Goal: Task Accomplishment & Management: Manage account settings

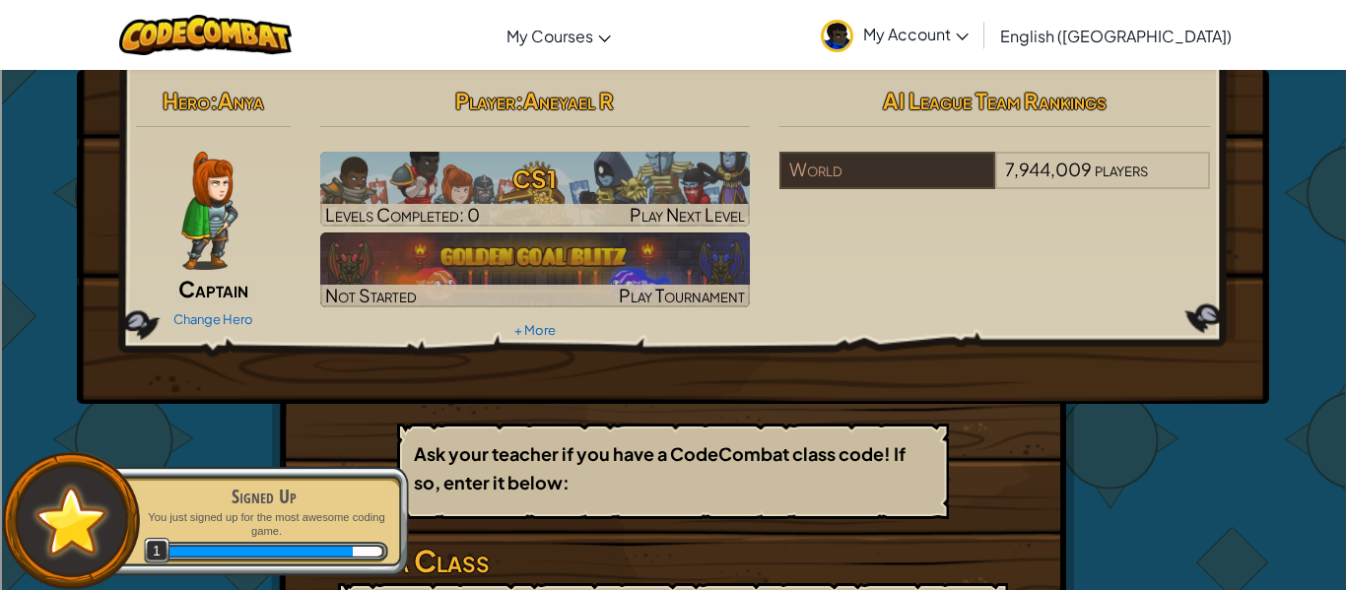
click at [969, 33] on span "My Account" at bounding box center [915, 34] width 105 height 21
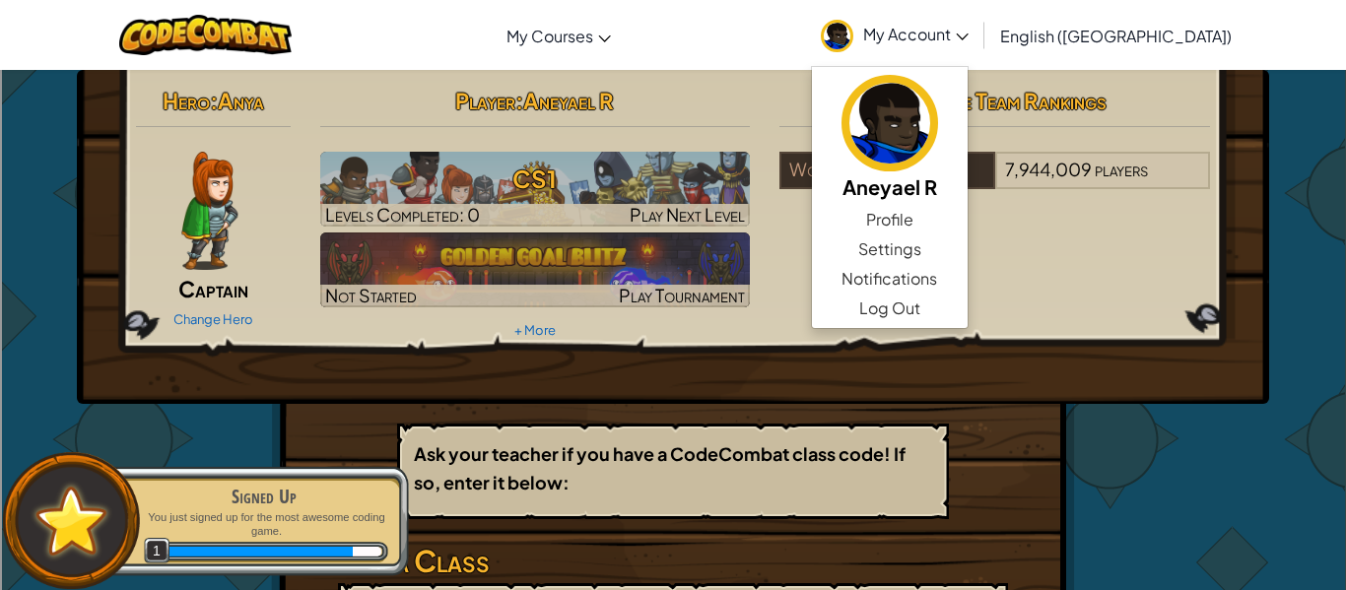
click at [969, 33] on span "My Account" at bounding box center [915, 34] width 105 height 21
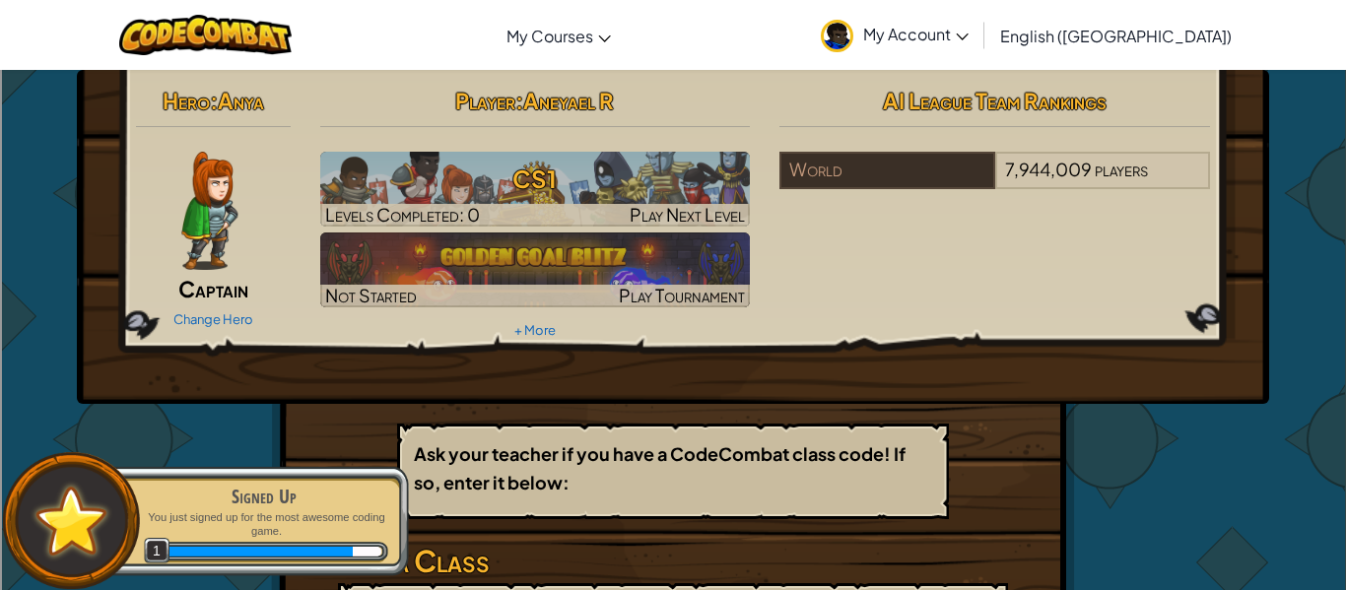
click at [969, 33] on span "My Account" at bounding box center [915, 34] width 105 height 21
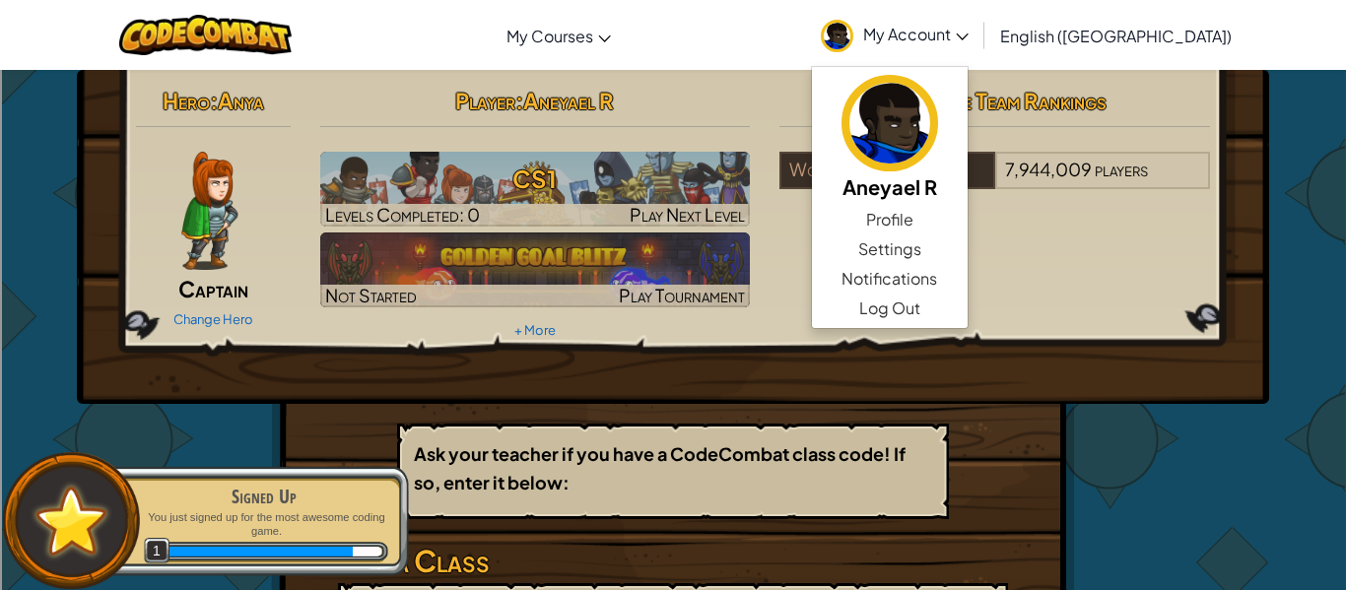
click at [969, 33] on span "My Account" at bounding box center [915, 34] width 105 height 21
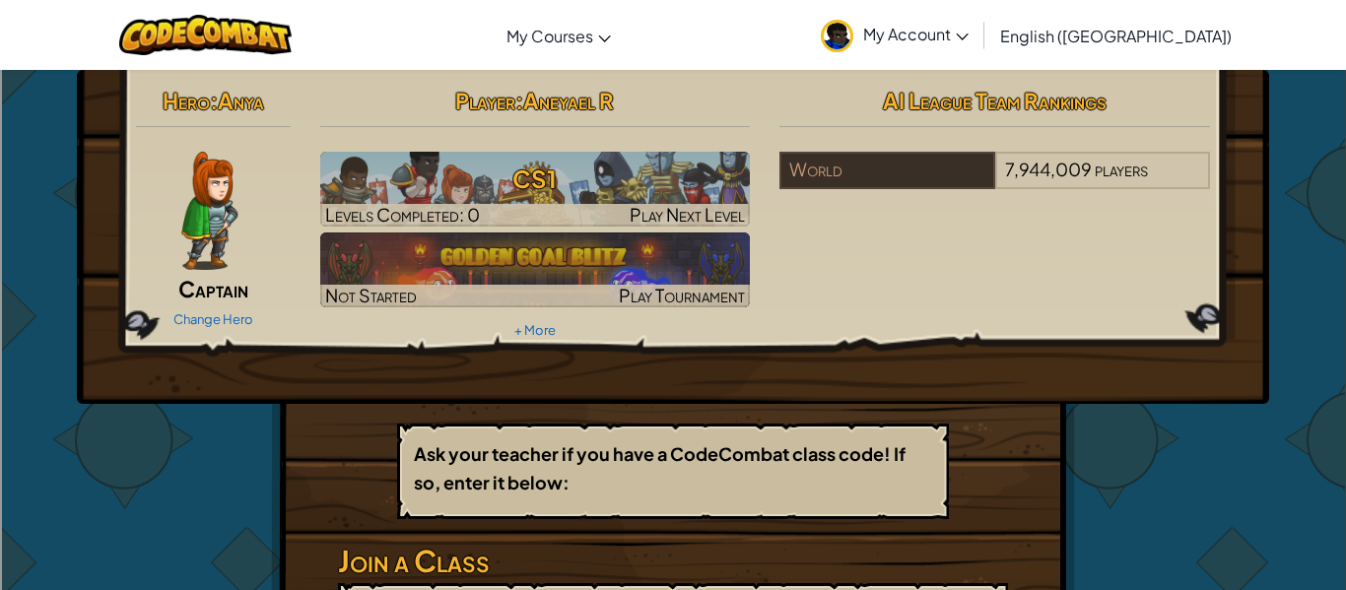
click at [212, 225] on img at bounding box center [209, 211] width 56 height 118
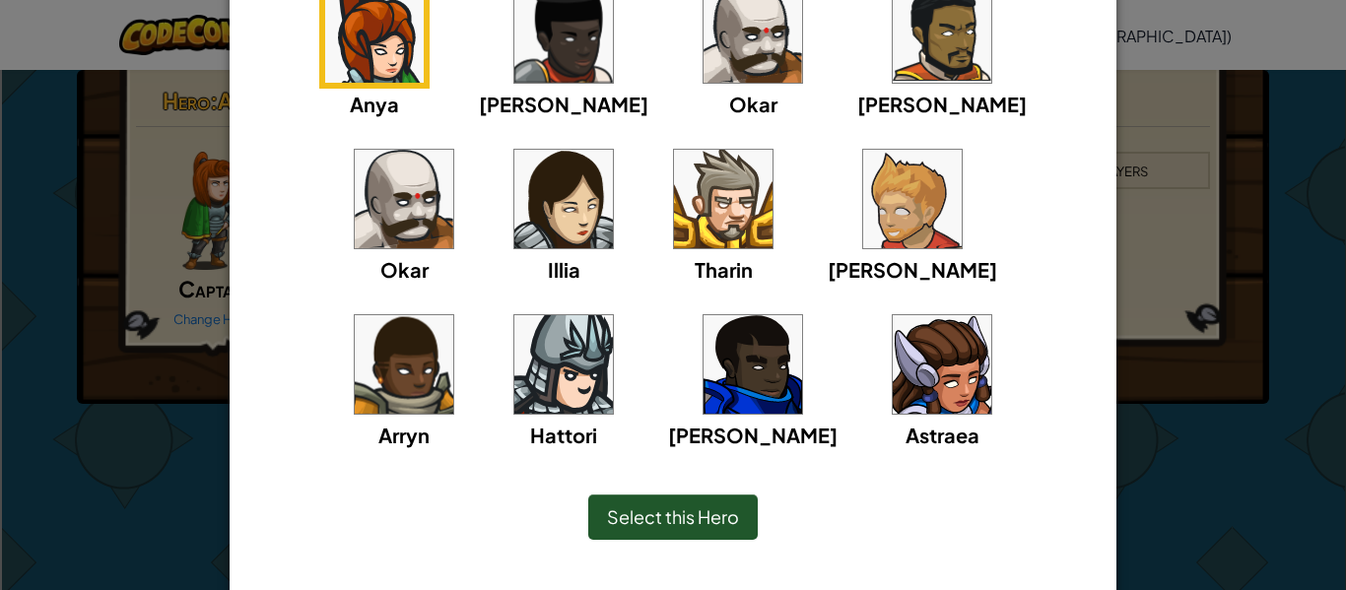
scroll to position [219, 0]
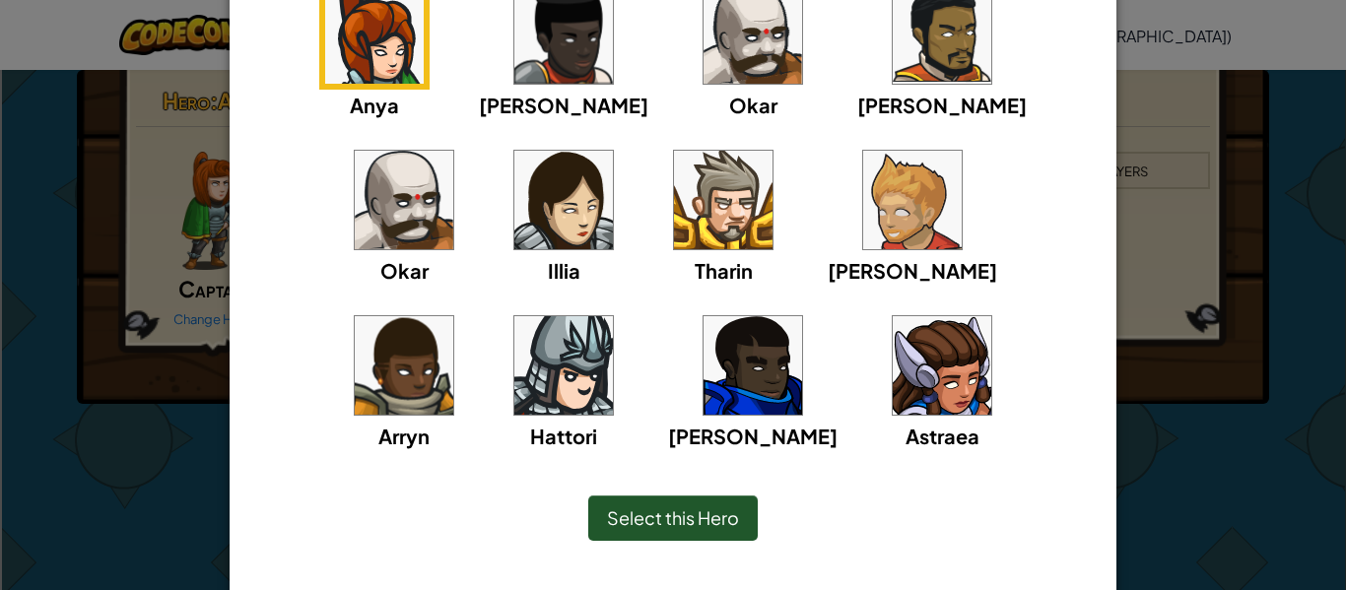
click at [613, 316] on img at bounding box center [563, 365] width 99 height 99
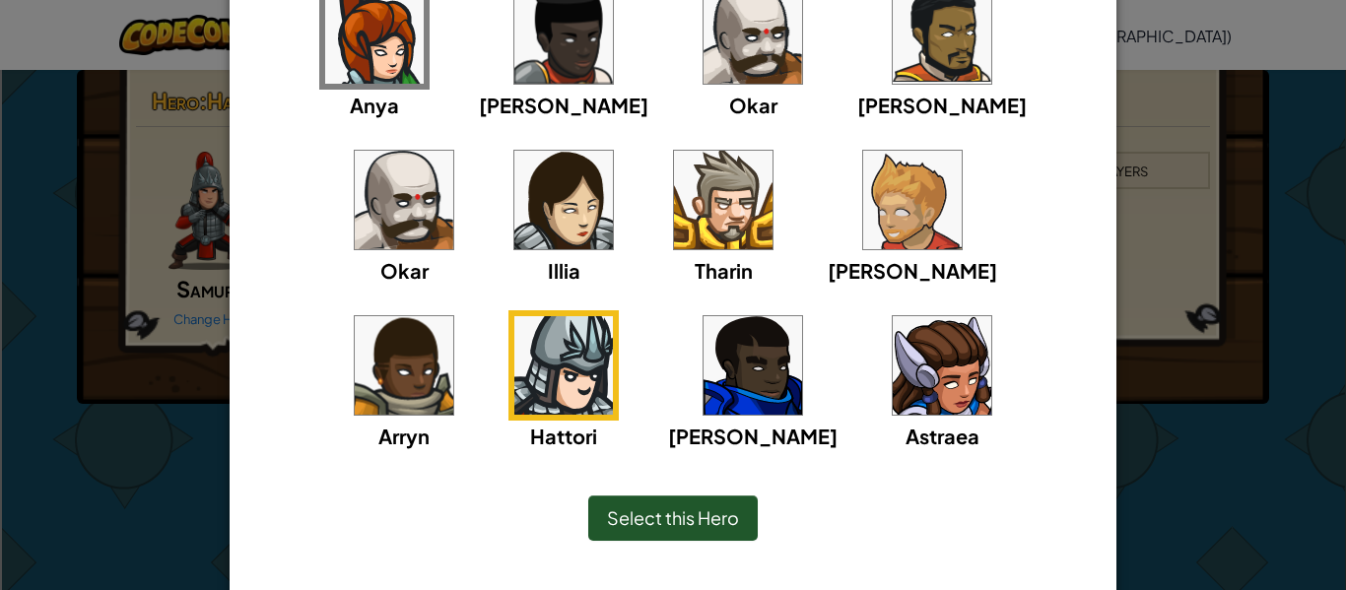
click at [704, 359] on img at bounding box center [753, 365] width 99 height 99
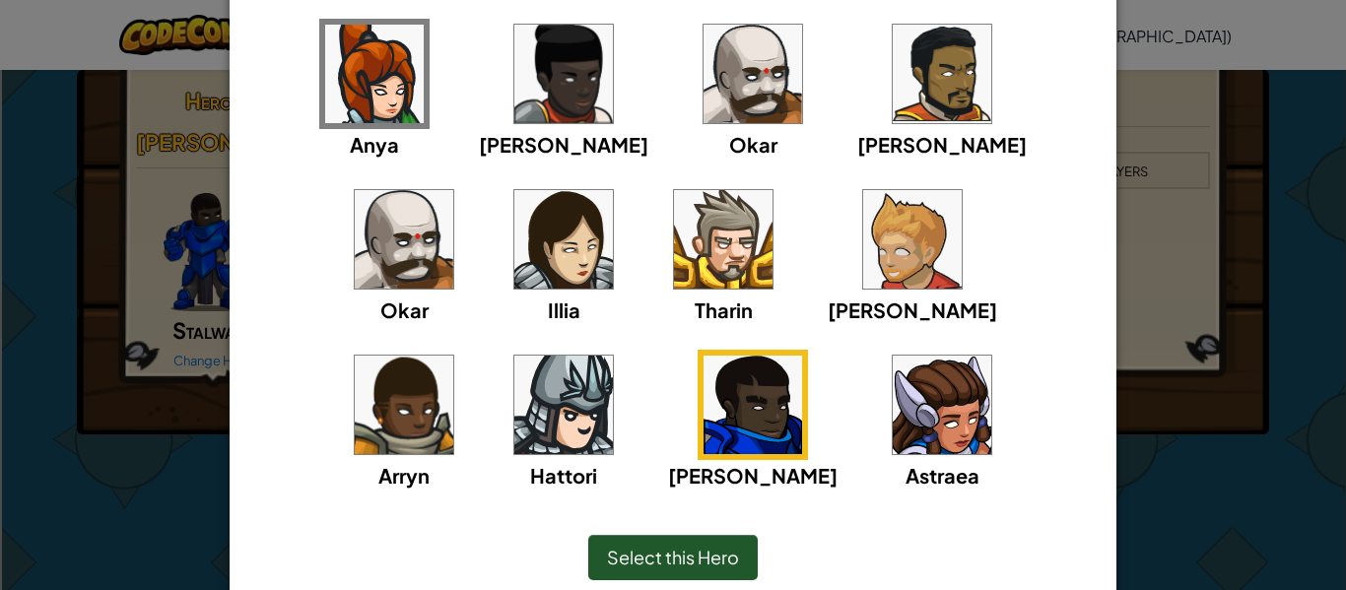
scroll to position [176, 0]
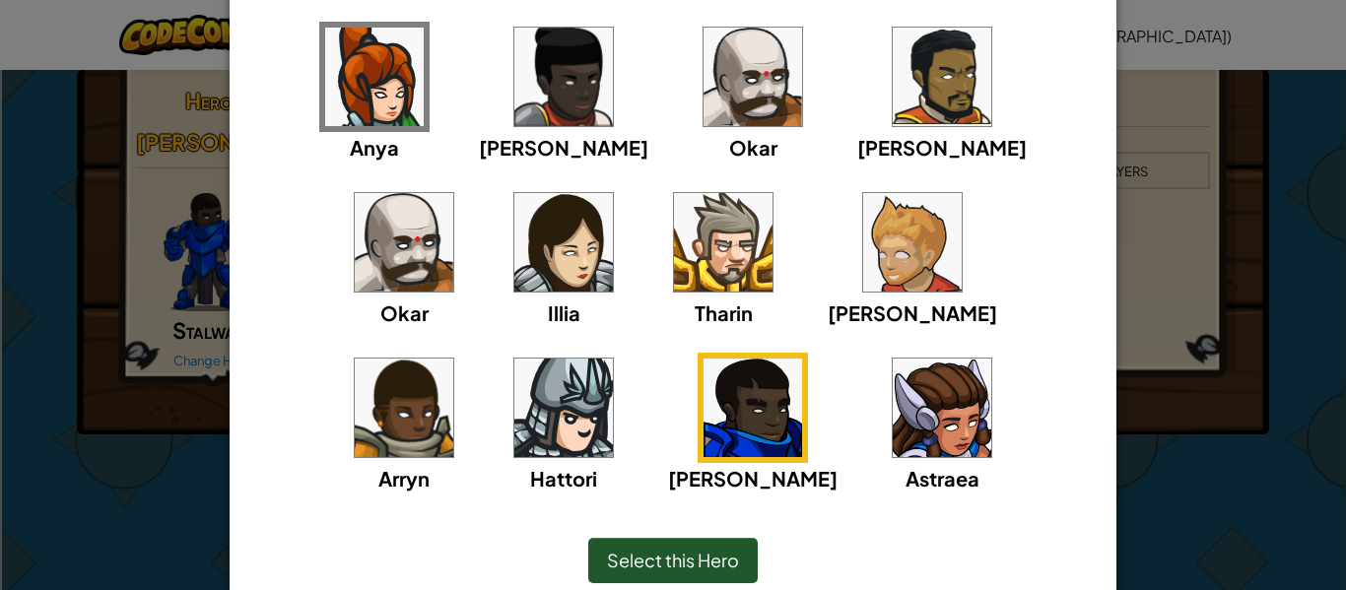
click at [893, 106] on img at bounding box center [942, 77] width 99 height 99
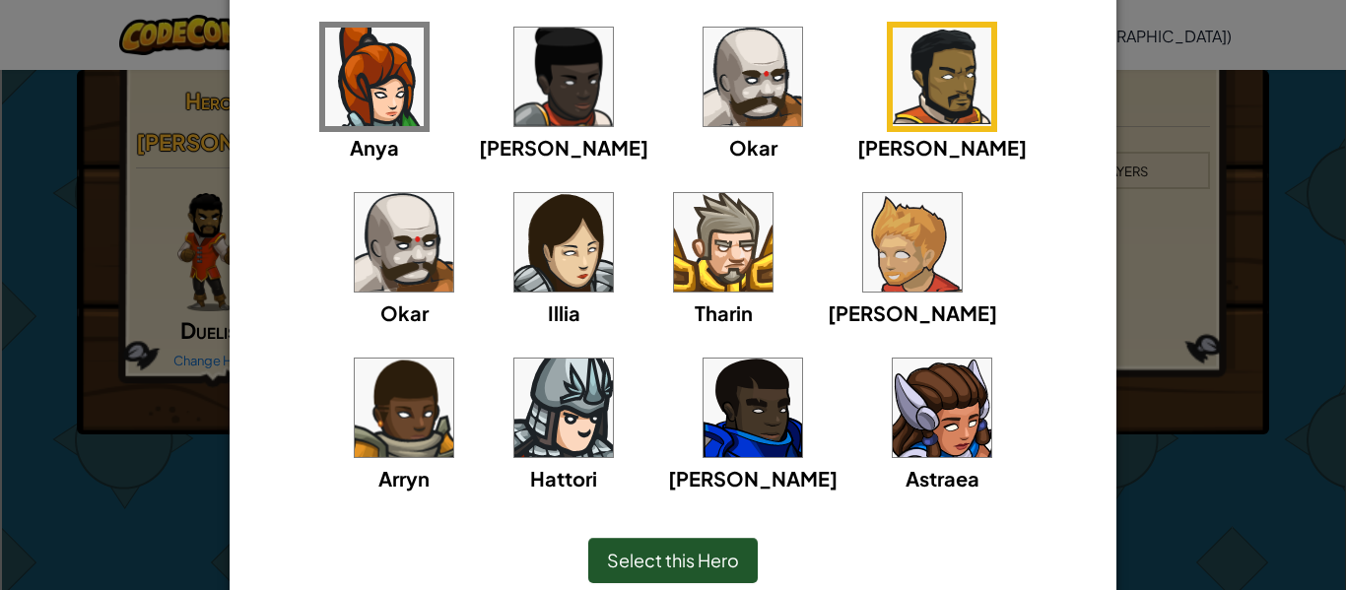
click at [893, 412] on img at bounding box center [942, 408] width 99 height 99
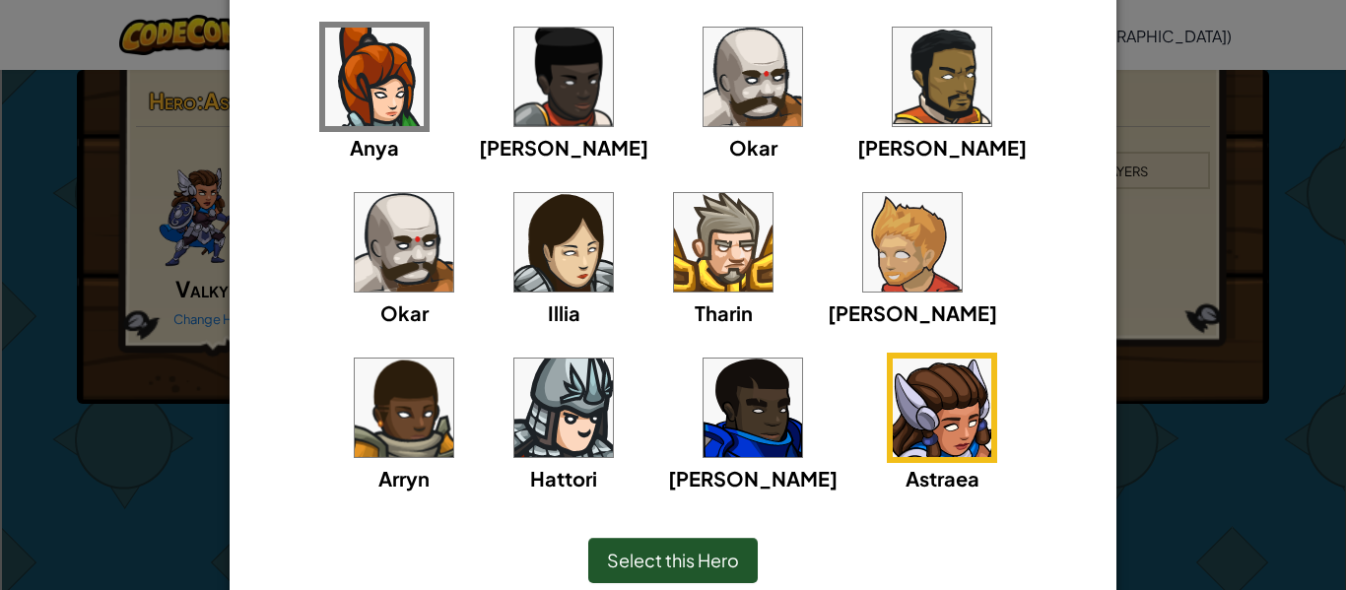
click at [453, 359] on img at bounding box center [404, 408] width 99 height 99
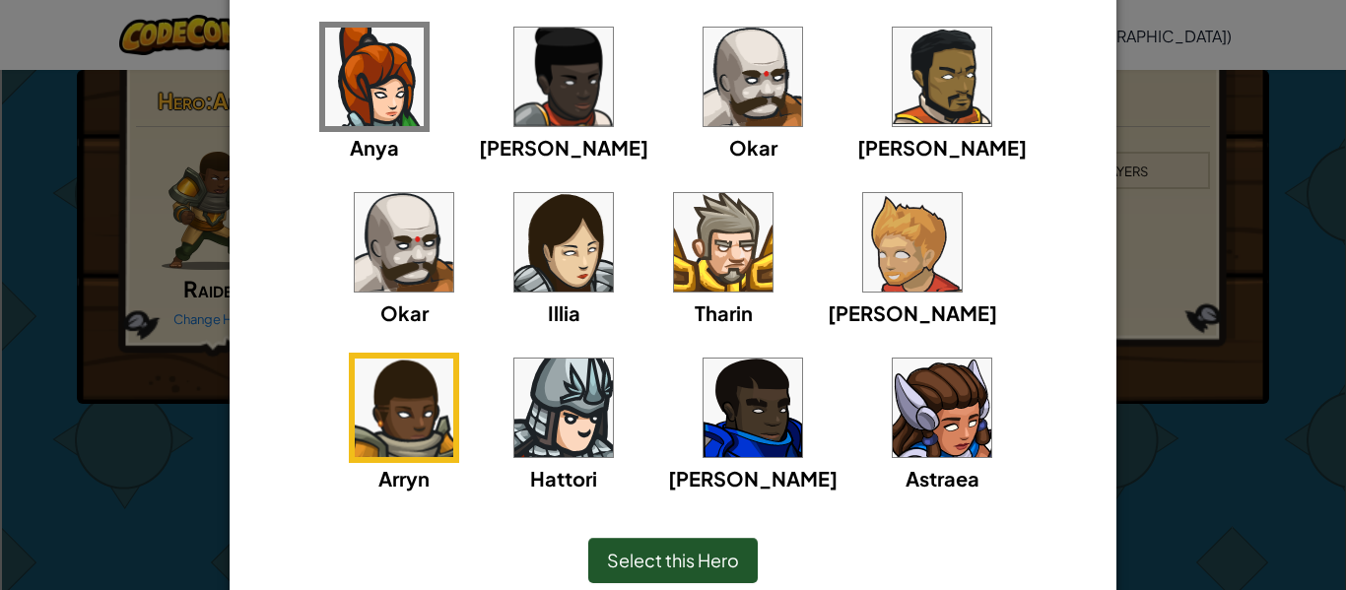
click at [613, 359] on img at bounding box center [563, 408] width 99 height 99
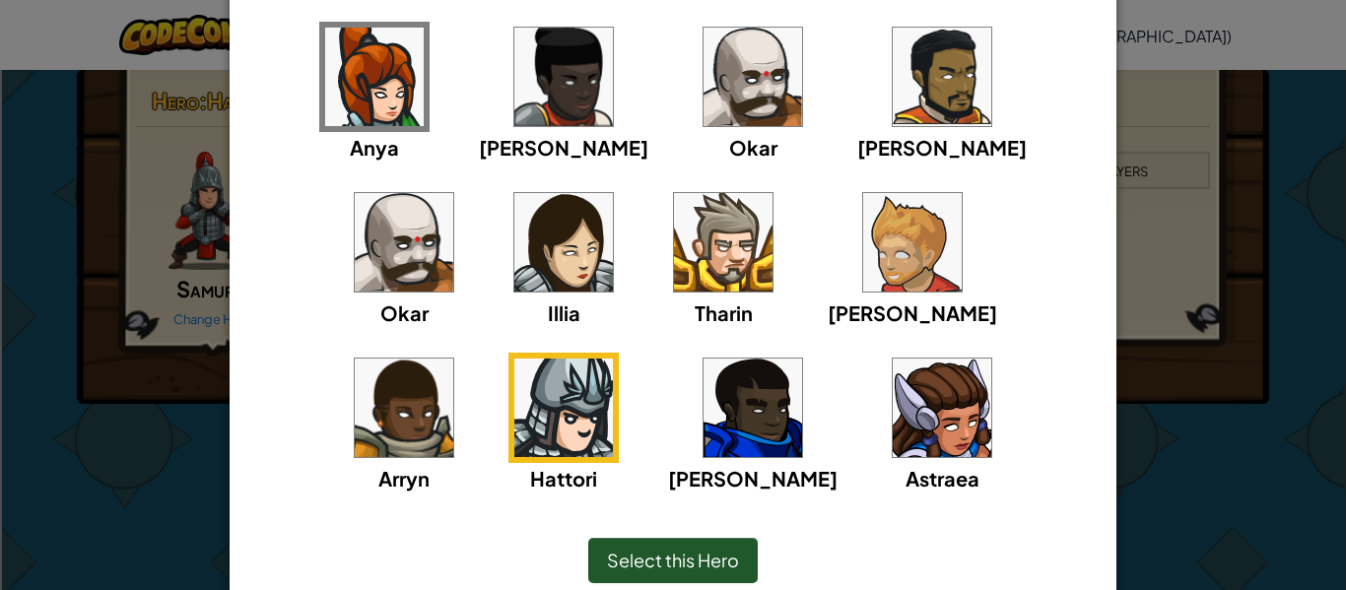
click at [704, 399] on img at bounding box center [753, 408] width 99 height 99
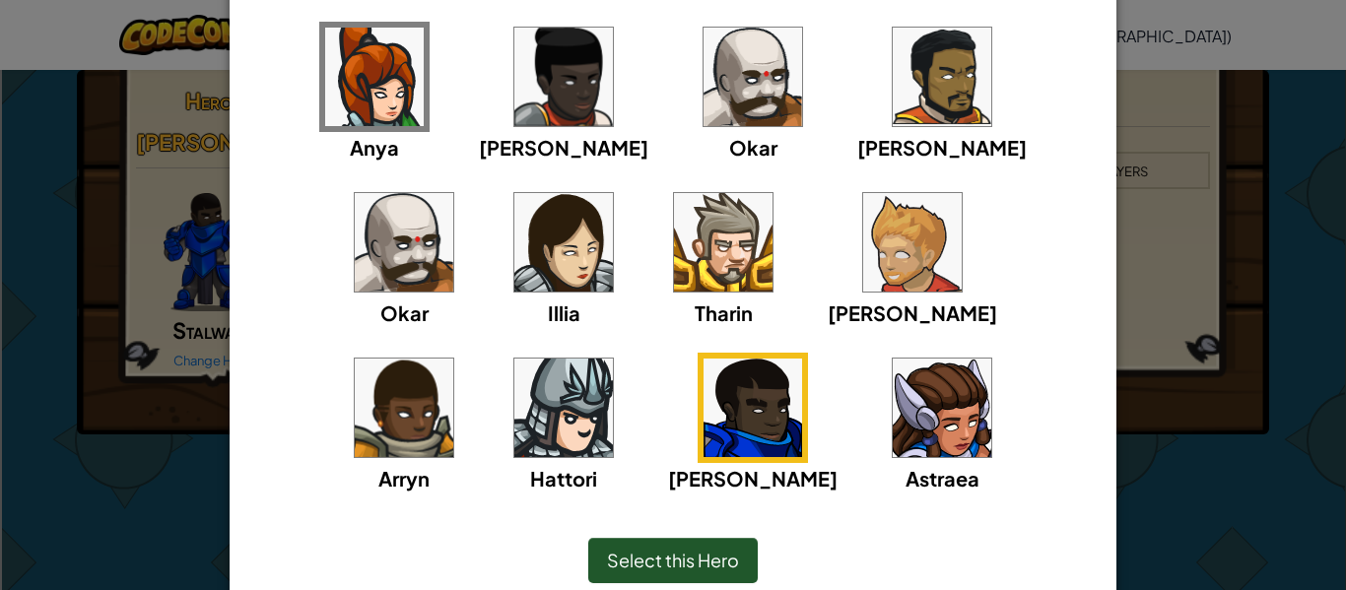
click at [674, 285] on img at bounding box center [723, 242] width 99 height 99
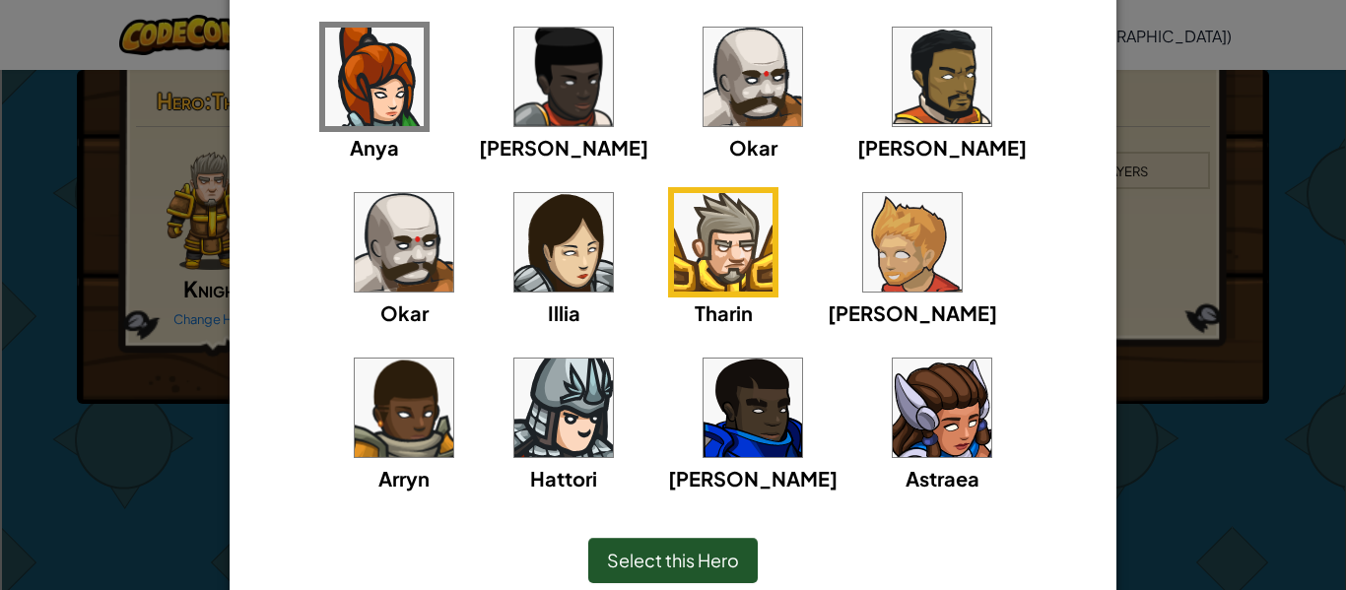
click at [704, 416] on img at bounding box center [753, 408] width 99 height 99
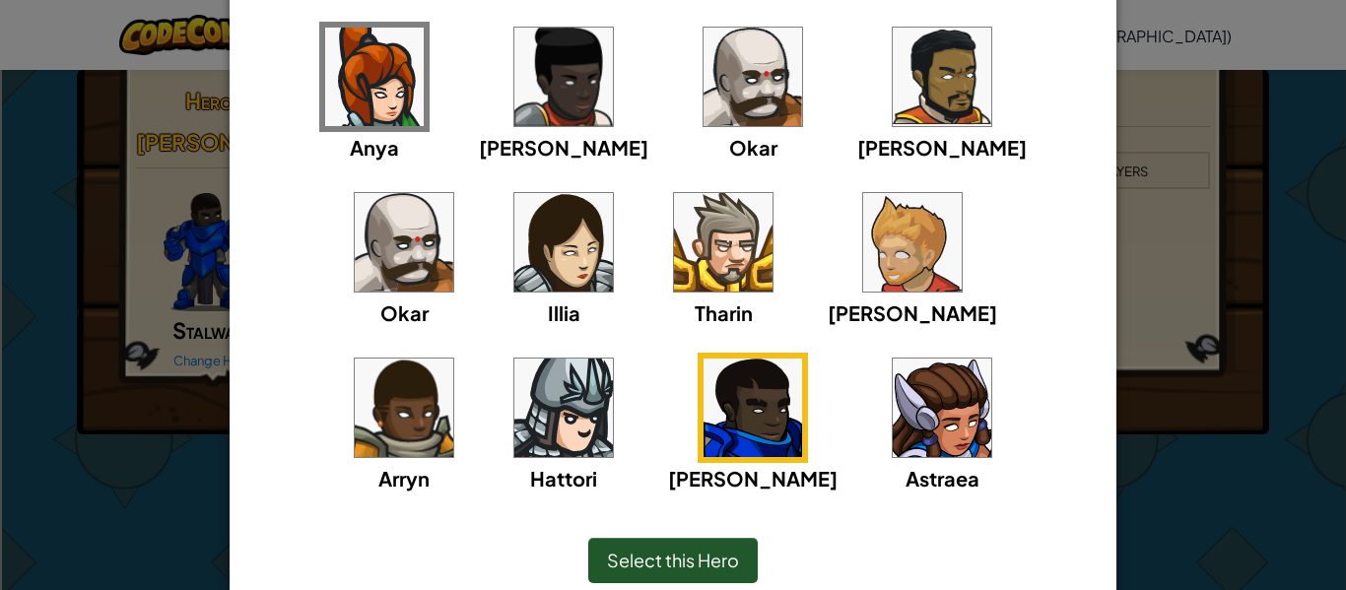
click at [698, 565] on span "Select this Hero" at bounding box center [673, 560] width 132 height 23
